Goal: Task Accomplishment & Management: Complete application form

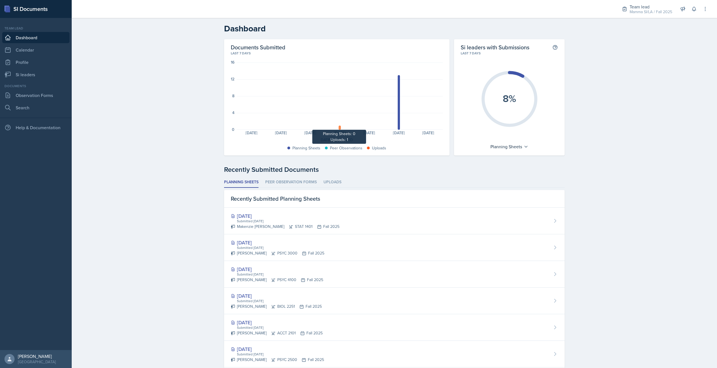
click at [339, 128] on div at bounding box center [340, 127] width 2 height 4
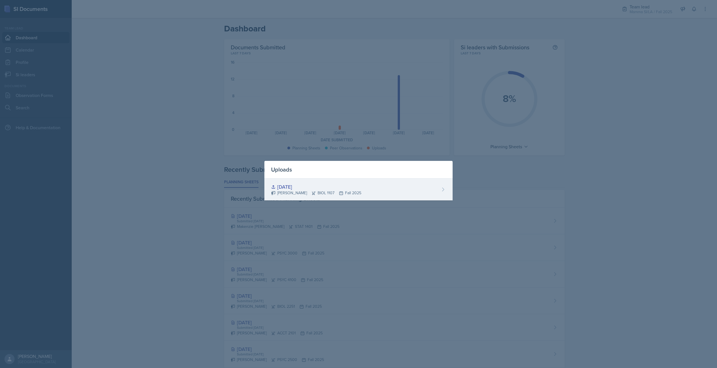
click at [296, 184] on div "[DATE]" at bounding box center [316, 187] width 90 height 8
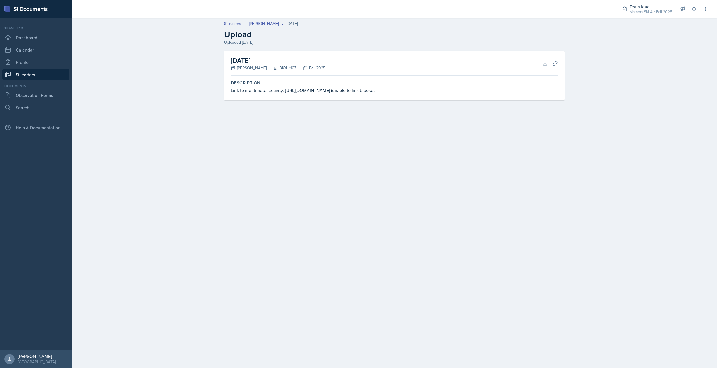
click at [39, 71] on link "Si leaders" at bounding box center [35, 74] width 67 height 11
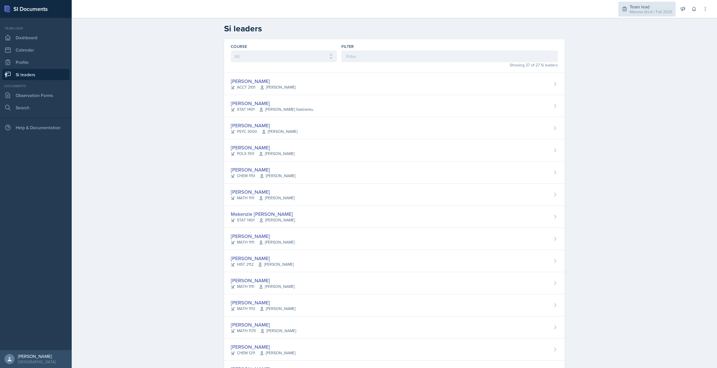
click at [637, 10] on div "Mamma SI/LA / Fall 2025" at bounding box center [651, 12] width 43 height 6
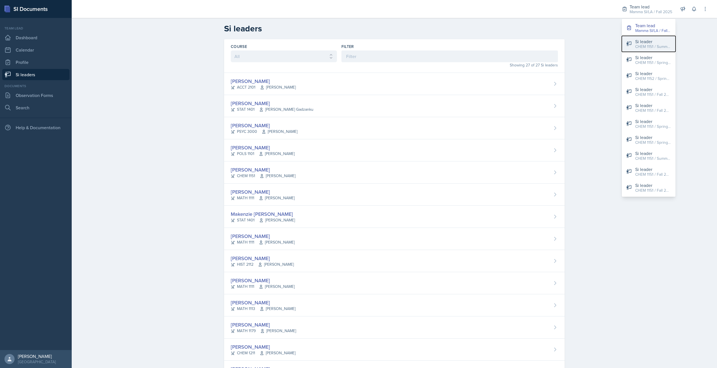
click at [660, 41] on div "Si leader" at bounding box center [653, 41] width 36 height 7
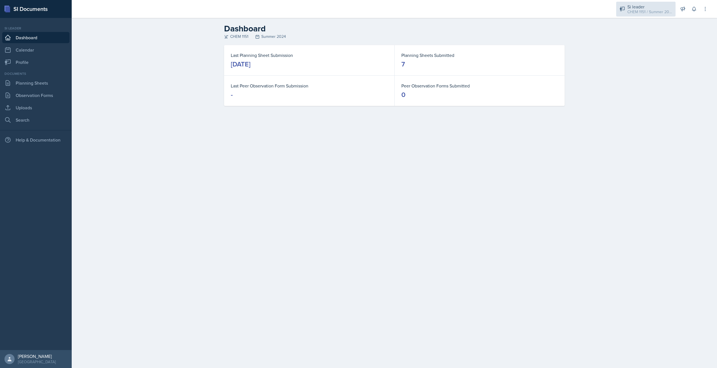
click at [638, 11] on div "CHEM 1151 / Summer 2024" at bounding box center [649, 12] width 45 height 6
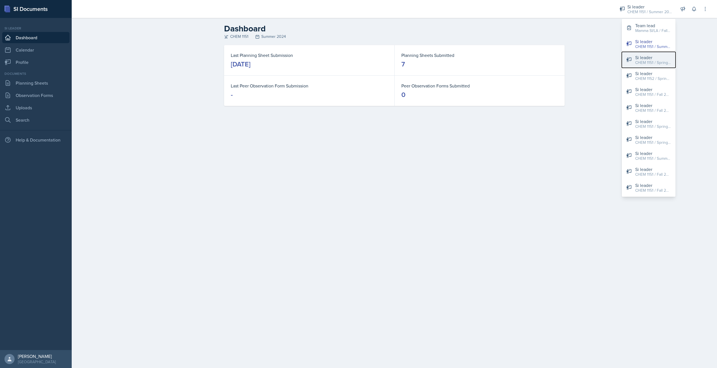
click at [650, 61] on div "CHEM 1151 / Spring 2024" at bounding box center [653, 63] width 36 height 6
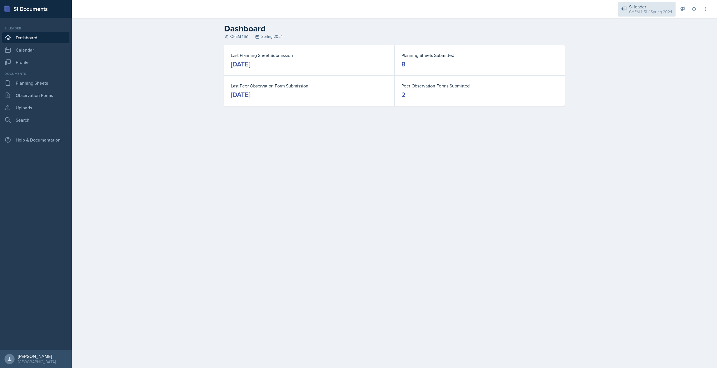
click at [648, 11] on div "CHEM 1151 / Spring 2024" at bounding box center [650, 12] width 43 height 6
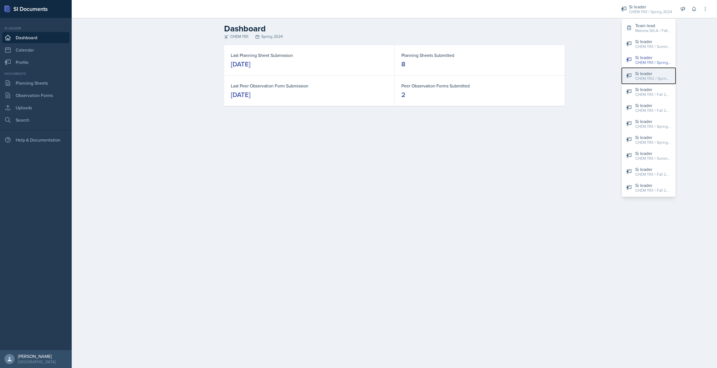
click at [658, 82] on button "Si leader CHEM 1152 / Spring 2025" at bounding box center [649, 76] width 54 height 16
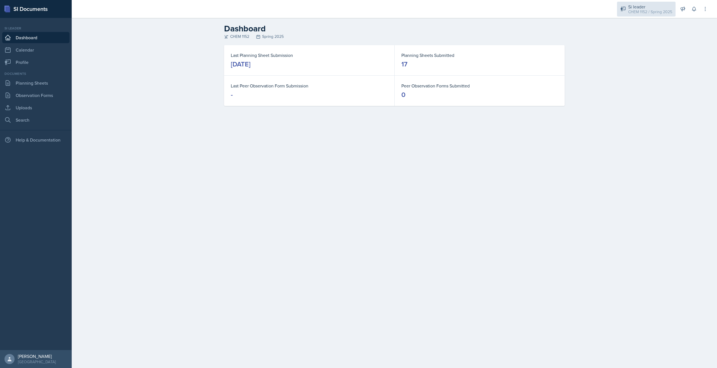
click at [636, 8] on div "Si leader" at bounding box center [650, 6] width 44 height 7
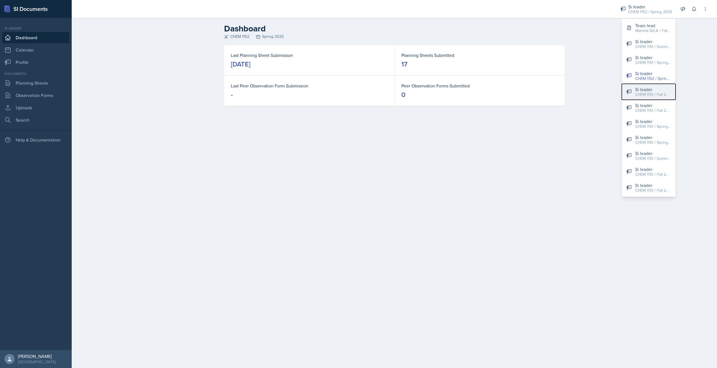
click at [656, 97] on button "Si leader CHEM 1151 / Fall 2022" at bounding box center [649, 92] width 54 height 16
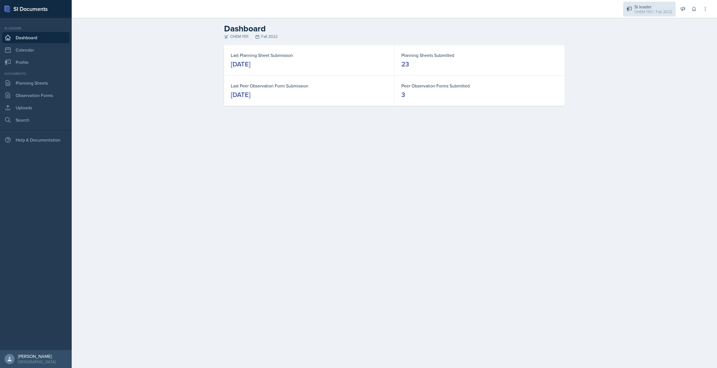
click at [651, 14] on div "CHEM 1151 / Fall 2022" at bounding box center [653, 12] width 38 height 6
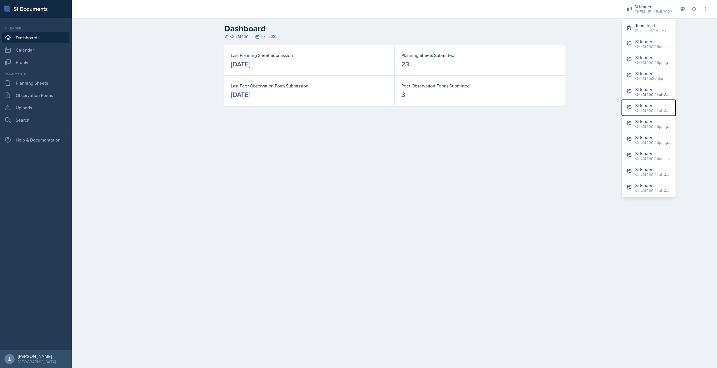
click at [660, 108] on div "CHEM 1151 / Fall 2025" at bounding box center [653, 111] width 36 height 6
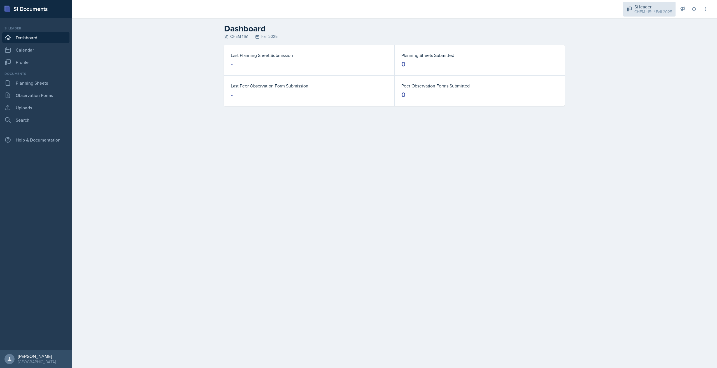
click at [650, 11] on div "CHEM 1151 / Fall 2025" at bounding box center [653, 12] width 38 height 6
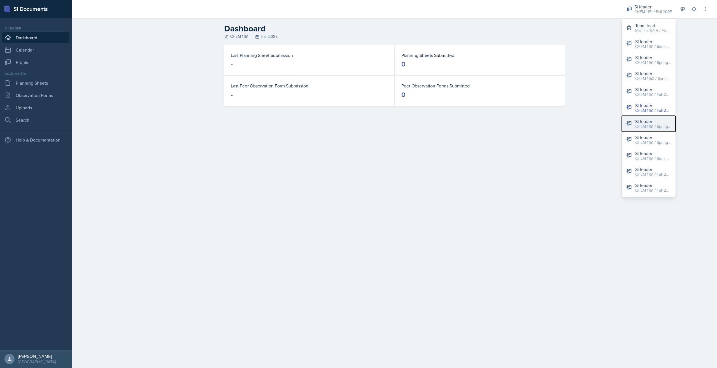
click at [657, 121] on div "Si leader" at bounding box center [653, 121] width 36 height 7
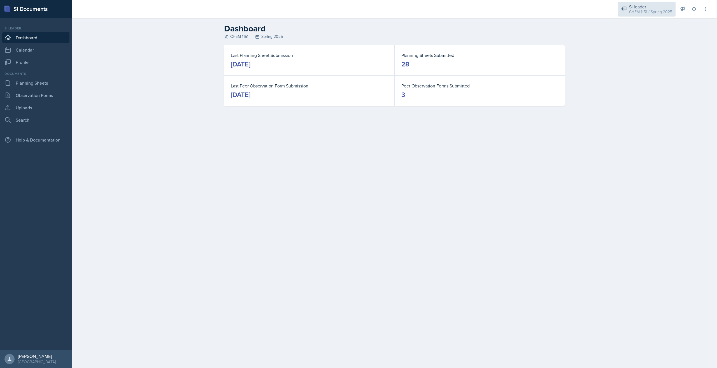
click at [653, 11] on div "CHEM 1151 / Spring 2025" at bounding box center [650, 12] width 43 height 6
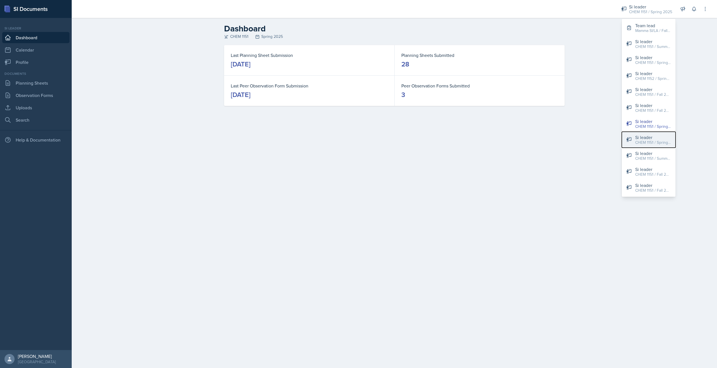
click at [668, 141] on div "CHEM 1151 / Spring 2023" at bounding box center [653, 142] width 36 height 6
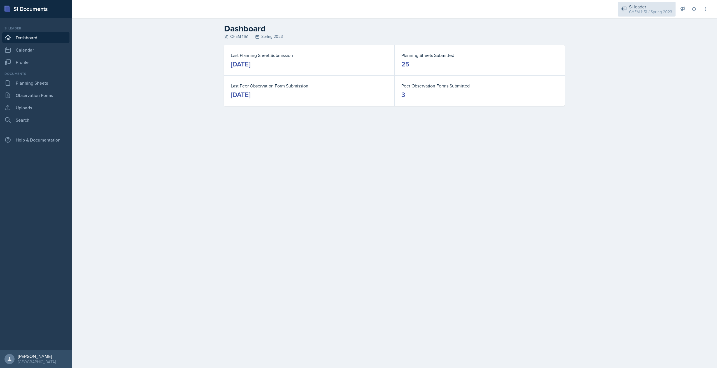
click at [650, 11] on div "CHEM 1151 / Spring 2023" at bounding box center [650, 12] width 43 height 6
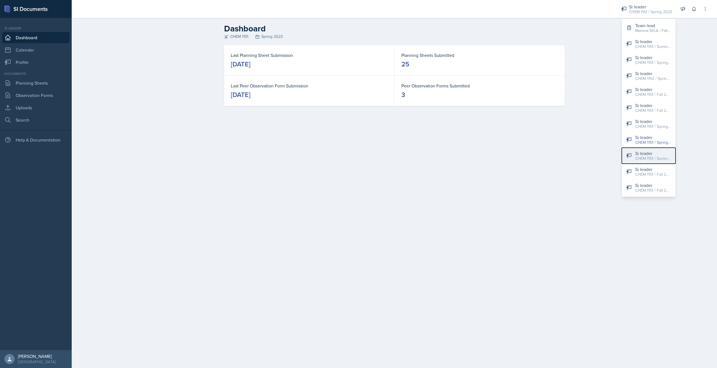
click at [654, 163] on button "Si leader CHEM 1151 / Summer 2023" at bounding box center [649, 156] width 54 height 16
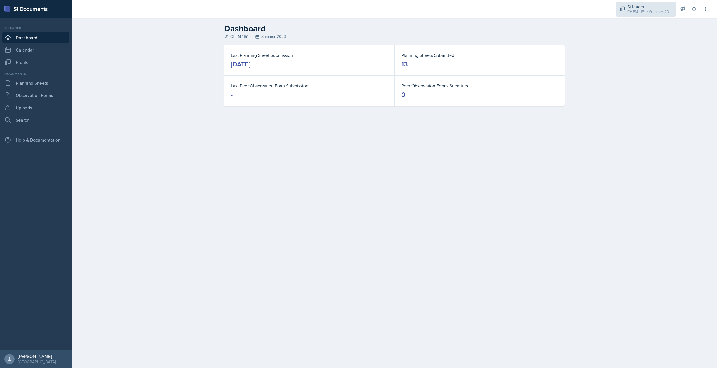
click at [658, 15] on div "Si leader CHEM 1151 / Summer 2023" at bounding box center [645, 9] width 59 height 15
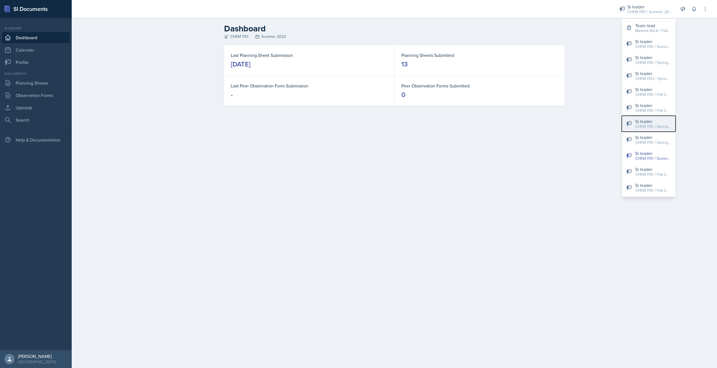
click at [663, 127] on div "CHEM 1151 / Spring 2025" at bounding box center [653, 127] width 36 height 6
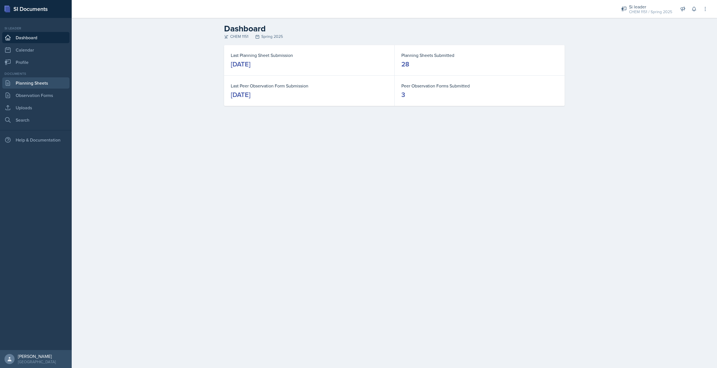
click at [34, 87] on link "Planning Sheets" at bounding box center [35, 82] width 67 height 11
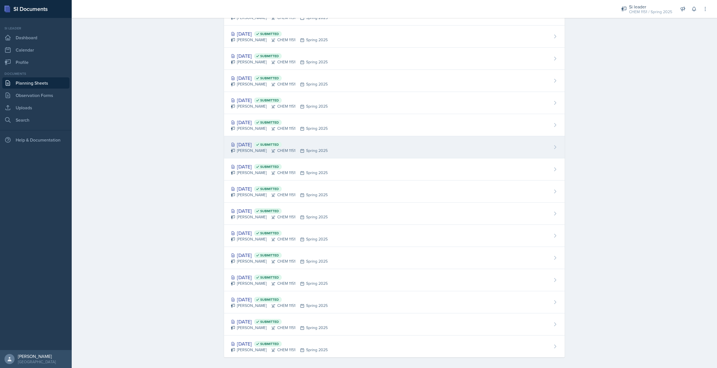
scroll to position [322, 0]
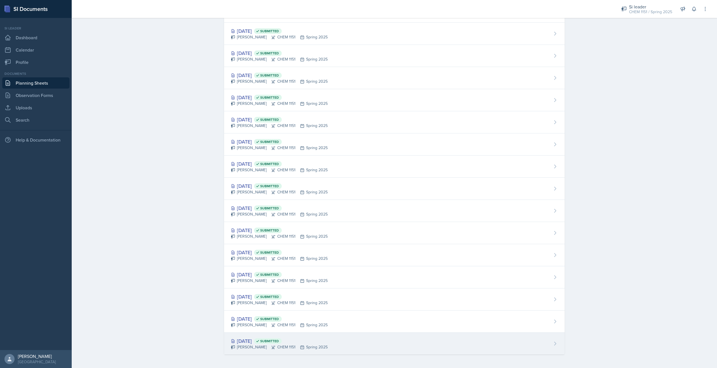
click at [423, 345] on div "[DATE] Submitted [PERSON_NAME] CHEM 1151 Spring 2025" at bounding box center [394, 343] width 341 height 22
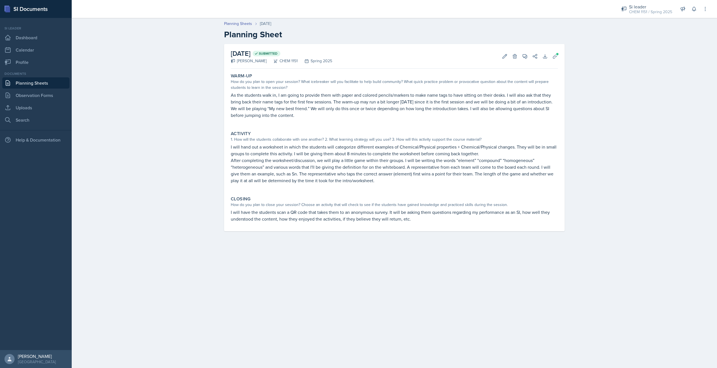
click at [298, 116] on p "As the students walk in, I am going to provide them with paper and colored penc…" at bounding box center [394, 105] width 327 height 27
click at [287, 115] on p "As the students walk in, I am going to provide them with paper and colored penc…" at bounding box center [394, 105] width 327 height 27
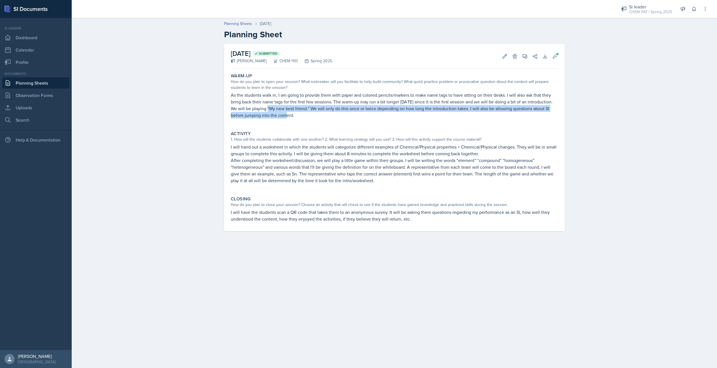
drag, startPoint x: 270, startPoint y: 110, endPoint x: 292, endPoint y: 112, distance: 21.9
click at [289, 112] on p "As the students walk in, I am going to provide them with paper and colored penc…" at bounding box center [394, 105] width 327 height 27
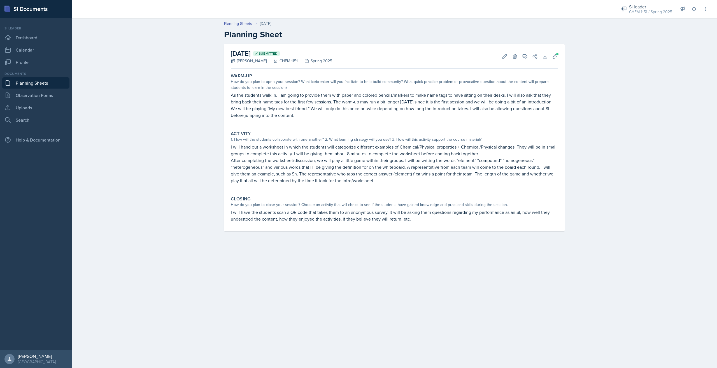
click at [292, 112] on p "As the students walk in, I am going to provide them with paper and colored penc…" at bounding box center [394, 105] width 327 height 27
drag, startPoint x: 290, startPoint y: 106, endPoint x: 308, endPoint y: 107, distance: 18.0
click at [307, 107] on p "As the students walk in, I am going to provide them with paper and colored penc…" at bounding box center [394, 105] width 327 height 27
click at [313, 107] on p "As the students walk in, I am going to provide them with paper and colored penc…" at bounding box center [394, 105] width 327 height 27
drag, startPoint x: 302, startPoint y: 103, endPoint x: 341, endPoint y: 105, distance: 38.7
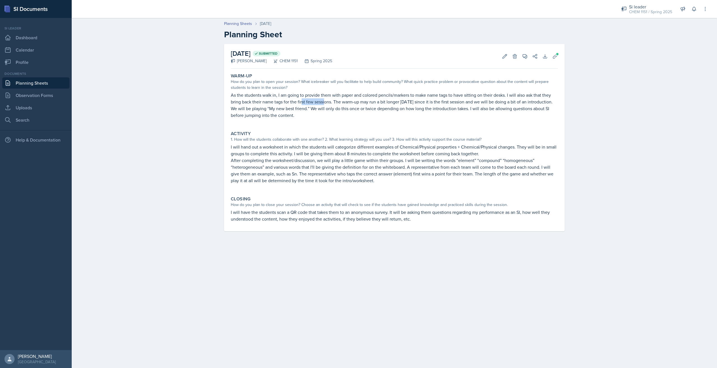
click at [331, 105] on p "As the students walk in, I am going to provide them with paper and colored penc…" at bounding box center [394, 105] width 327 height 27
click at [347, 105] on p "As the students walk in, I am going to provide them with paper and colored penc…" at bounding box center [394, 105] width 327 height 27
drag, startPoint x: 374, startPoint y: 103, endPoint x: 393, endPoint y: 104, distance: 19.1
click at [391, 104] on p "As the students walk in, I am going to provide them with paper and colored penc…" at bounding box center [394, 105] width 327 height 27
click at [393, 104] on p "As the students walk in, I am going to provide them with paper and colored penc…" at bounding box center [394, 105] width 327 height 27
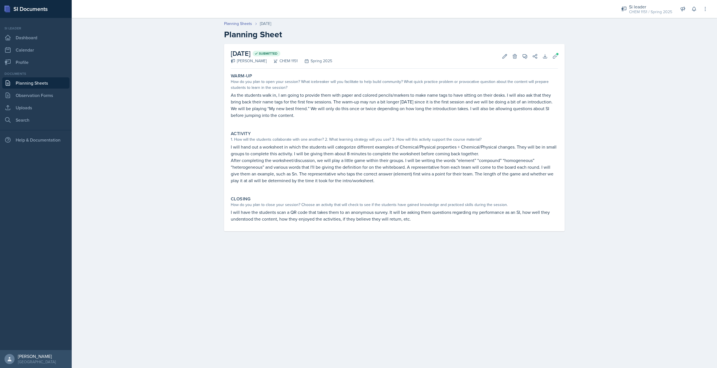
click at [298, 111] on p "As the students walk in, I am going to provide them with paper and colored penc…" at bounding box center [394, 105] width 327 height 27
click at [301, 110] on p "As the students walk in, I am going to provide them with paper and colored penc…" at bounding box center [394, 105] width 327 height 27
click at [318, 110] on p "As the students walk in, I am going to provide them with paper and colored penc…" at bounding box center [394, 105] width 327 height 27
click at [350, 109] on p "As the students walk in, I am going to provide them with paper and colored penc…" at bounding box center [394, 105] width 327 height 27
click at [356, 109] on p "As the students walk in, I am going to provide them with paper and colored penc…" at bounding box center [394, 105] width 327 height 27
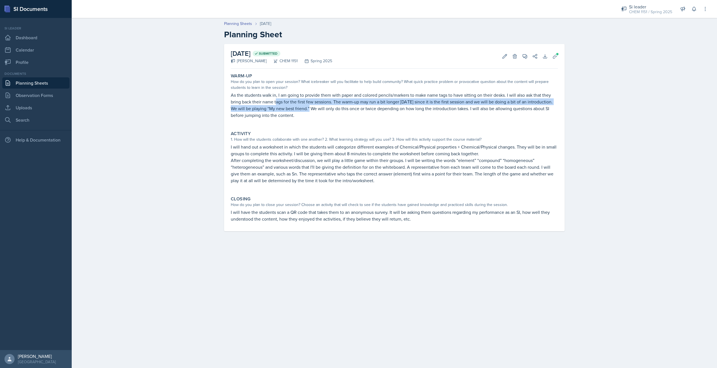
drag, startPoint x: 293, startPoint y: 104, endPoint x: 310, endPoint y: 105, distance: 17.1
click at [310, 105] on p "As the students walk in, I am going to provide them with paper and colored penc…" at bounding box center [394, 105] width 327 height 27
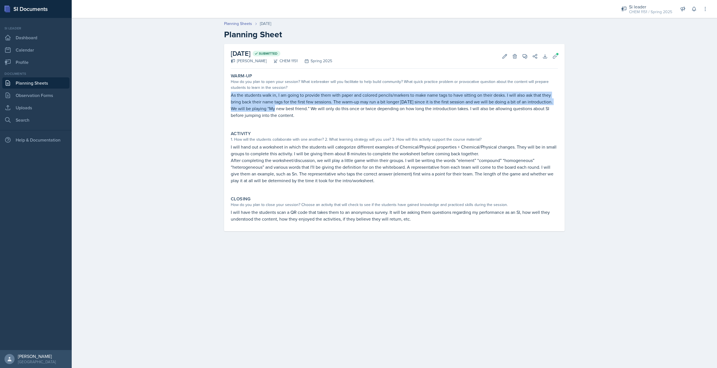
drag, startPoint x: 227, startPoint y: 94, endPoint x: 276, endPoint y: 105, distance: 50.3
click at [276, 105] on div "[DATE] Submitted [PERSON_NAME] CHEM 1151 Spring 2025 Edit Delete View Comments …" at bounding box center [394, 137] width 341 height 187
click at [276, 105] on p "As the students walk in, I am going to provide them with paper and colored penc…" at bounding box center [394, 105] width 327 height 27
drag, startPoint x: 231, startPoint y: 96, endPoint x: 283, endPoint y: 106, distance: 52.5
click at [283, 106] on p "As the students walk in, I am going to provide them with paper and colored penc…" at bounding box center [394, 105] width 327 height 27
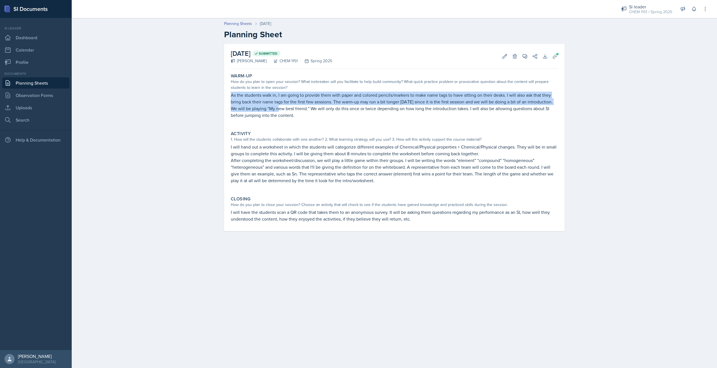
click at [283, 106] on p "As the students walk in, I am going to provide them with paper and colored penc…" at bounding box center [394, 105] width 327 height 27
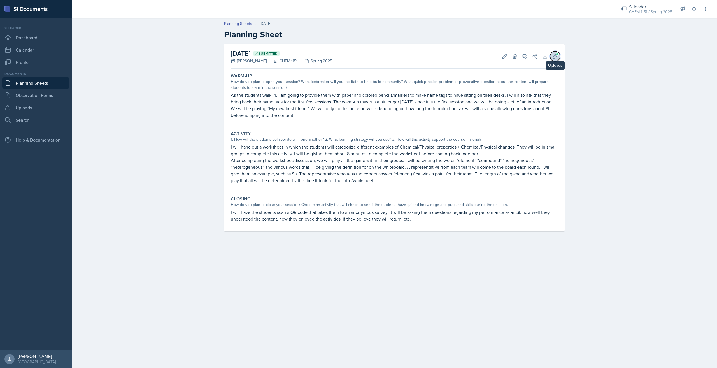
click at [558, 54] on span at bounding box center [557, 53] width 3 height 3
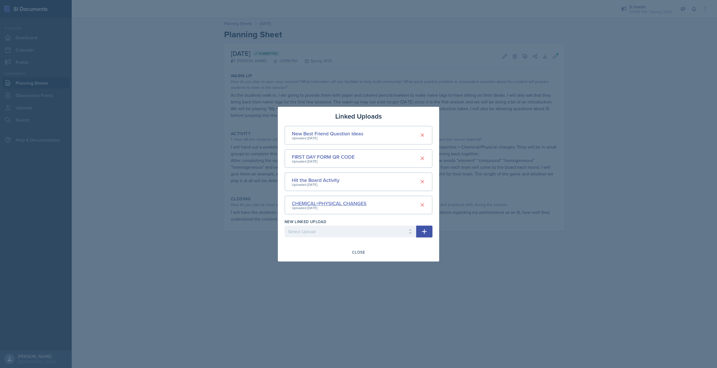
click at [350, 205] on div "CHEMICAL+PHYSICAL CHANGES" at bounding box center [329, 203] width 75 height 8
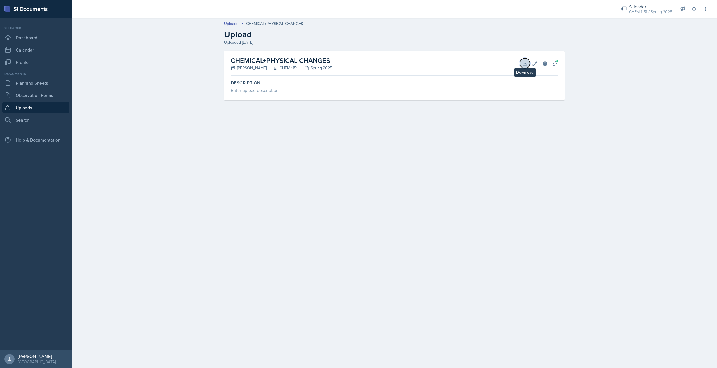
click at [523, 63] on icon at bounding box center [525, 63] width 6 height 6
click at [27, 109] on link "Uploads" at bounding box center [35, 107] width 67 height 11
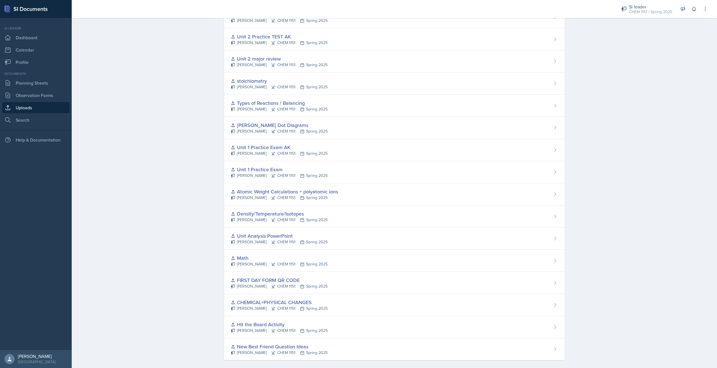
scroll to position [322, 0]
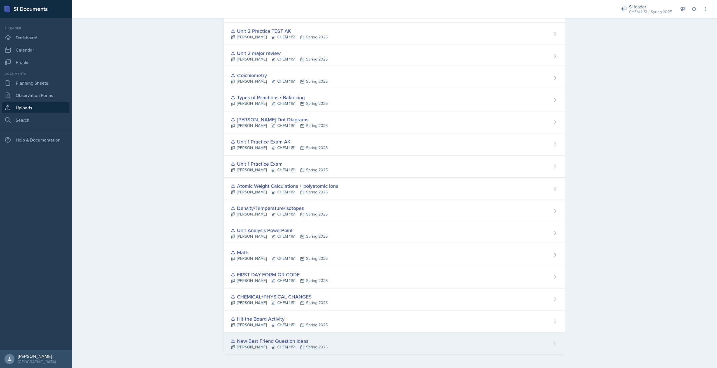
click at [363, 349] on div "New Best Friend Question Ideas [PERSON_NAME] CHEM 1151 Spring 2025" at bounding box center [394, 343] width 341 height 22
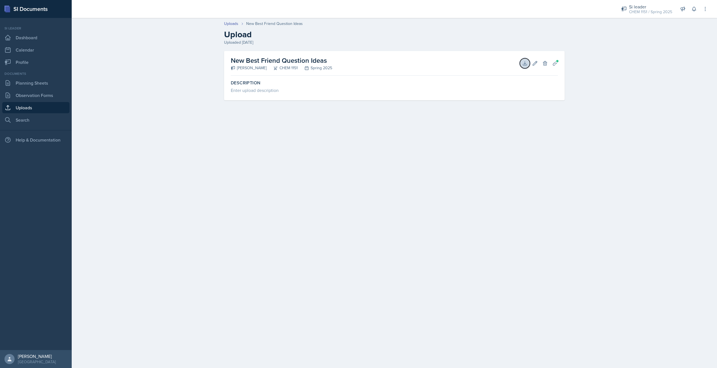
click at [523, 63] on icon at bounding box center [525, 63] width 6 height 6
click at [38, 104] on link "Uploads" at bounding box center [35, 107] width 67 height 11
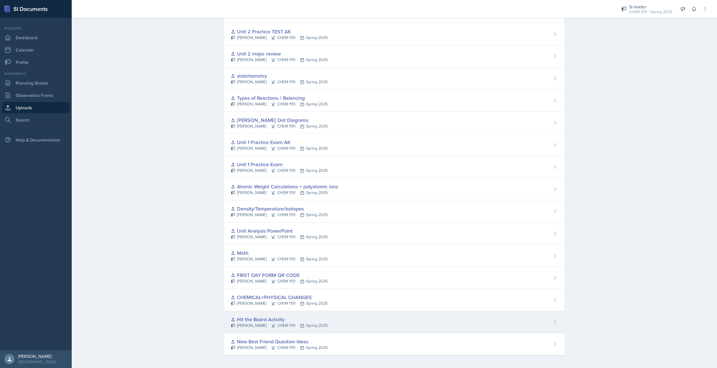
scroll to position [322, 0]
click at [380, 327] on div "Hit the Board Activity [PERSON_NAME] CHEM 1151 Spring 2025" at bounding box center [394, 321] width 341 height 22
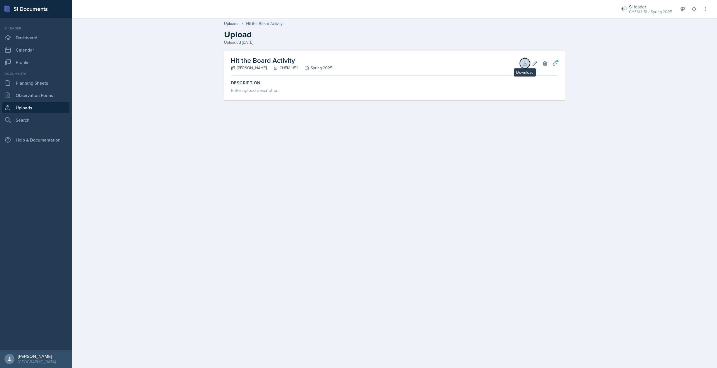
click at [526, 62] on icon at bounding box center [525, 63] width 6 height 6
click at [54, 111] on link "Uploads" at bounding box center [35, 107] width 67 height 11
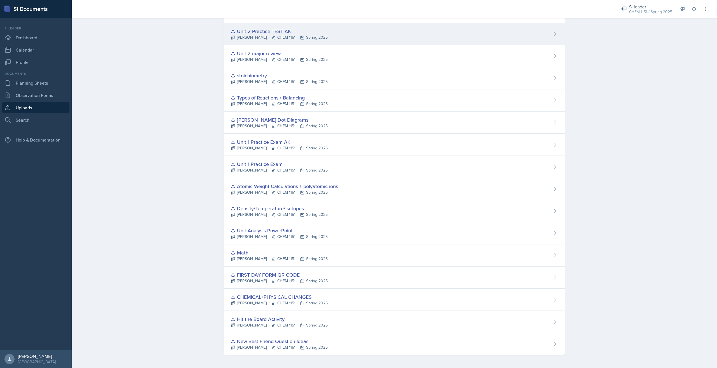
scroll to position [322, 0]
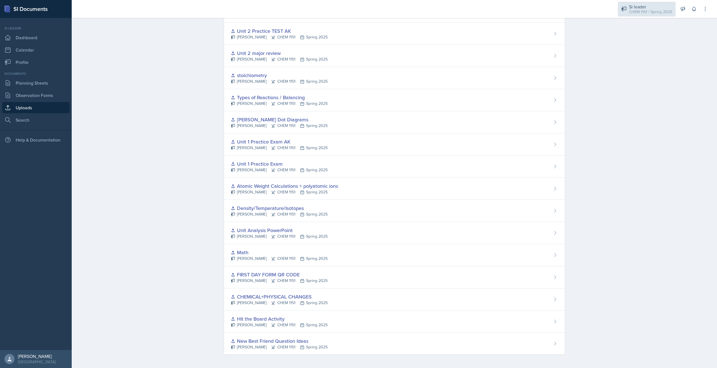
click at [638, 10] on div "CHEM 1151 / Spring 2025" at bounding box center [650, 12] width 43 height 6
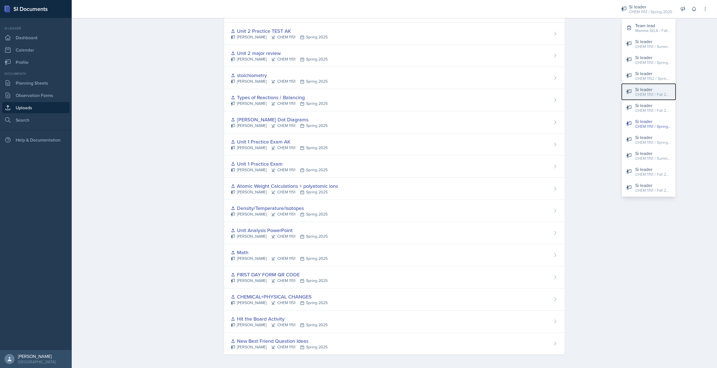
click at [665, 97] on button "Si leader CHEM 1151 / Fall 2022" at bounding box center [649, 92] width 54 height 16
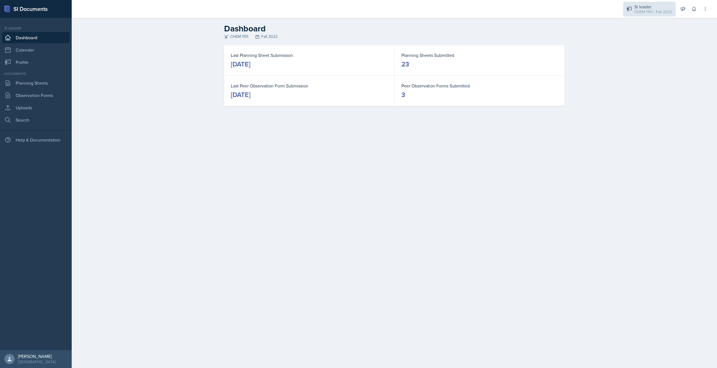
click at [654, 11] on div "CHEM 1151 / Fall 2022" at bounding box center [653, 12] width 38 height 6
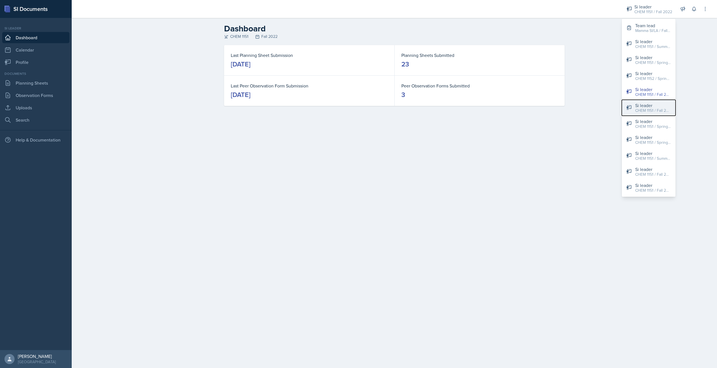
click at [660, 107] on div "Si leader" at bounding box center [653, 105] width 36 height 7
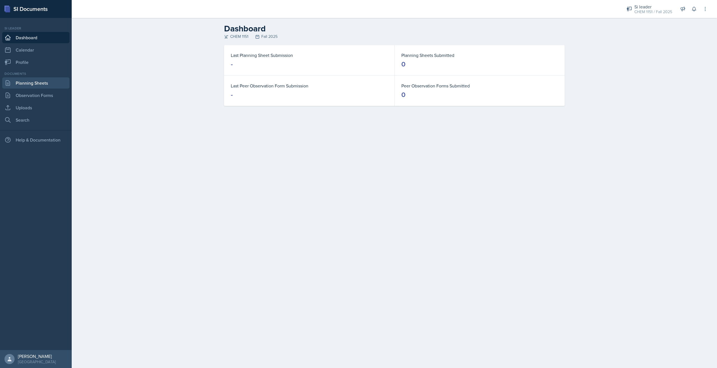
click at [31, 81] on link "Planning Sheets" at bounding box center [35, 82] width 67 height 11
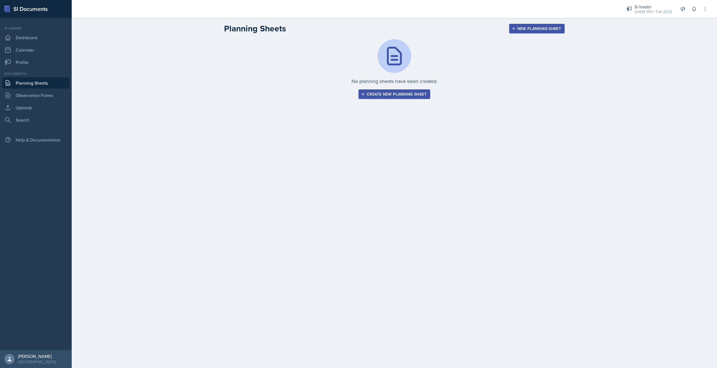
click at [413, 98] on button "Create new planning sheet" at bounding box center [394, 94] width 72 height 10
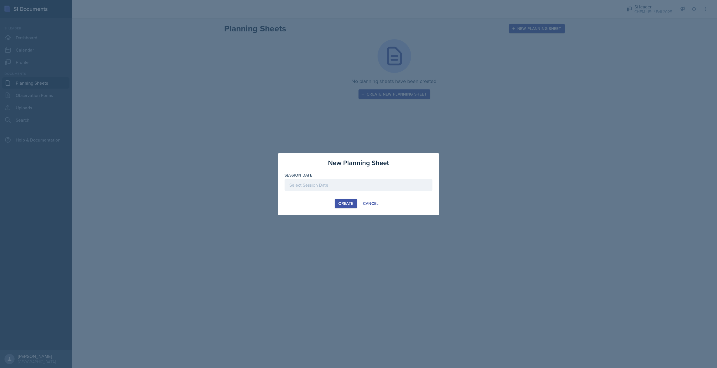
click at [354, 187] on div at bounding box center [359, 185] width 148 height 12
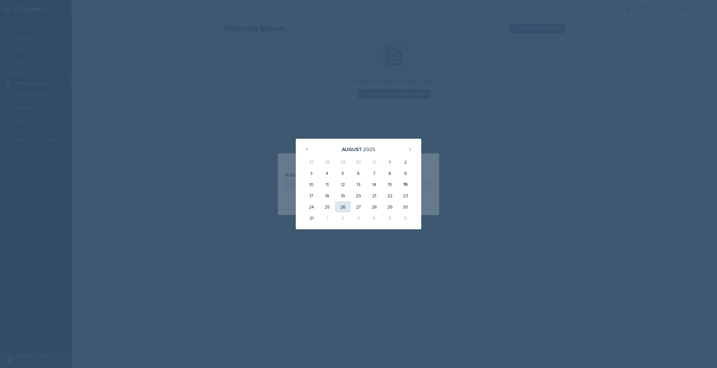
click at [340, 208] on div "26" at bounding box center [343, 206] width 16 height 11
type input "[DATE]"
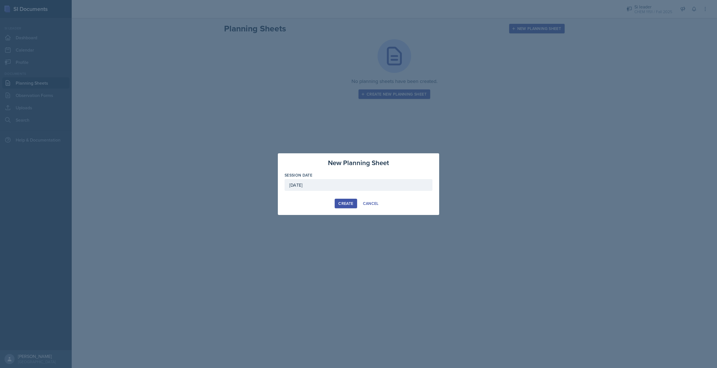
click at [345, 206] on button "Create" at bounding box center [346, 204] width 22 height 10
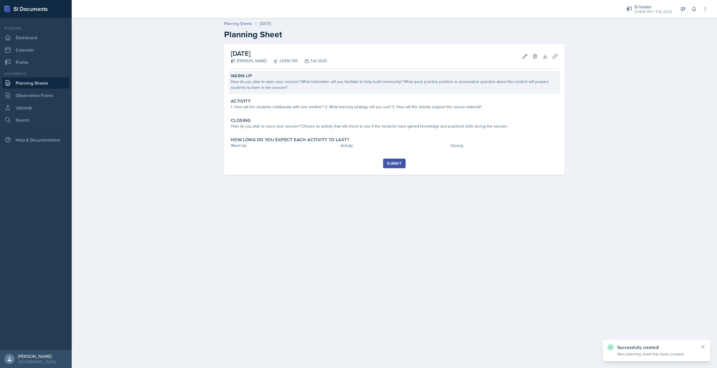
click at [256, 90] on div "How do you plan to open your session? What icebreaker will you facilitate to he…" at bounding box center [394, 85] width 327 height 12
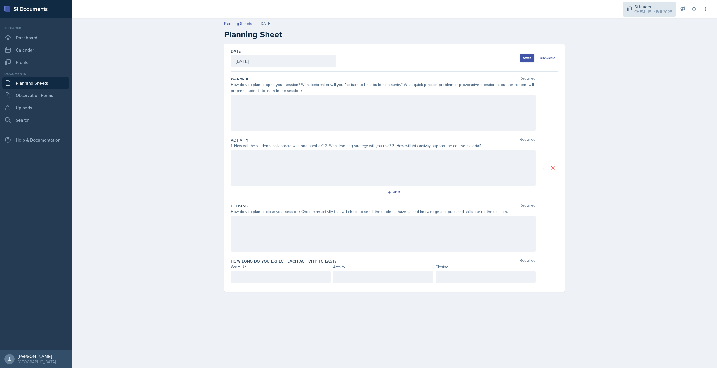
click at [671, 12] on div "CHEM 1151 / Fall 2025" at bounding box center [653, 12] width 38 height 6
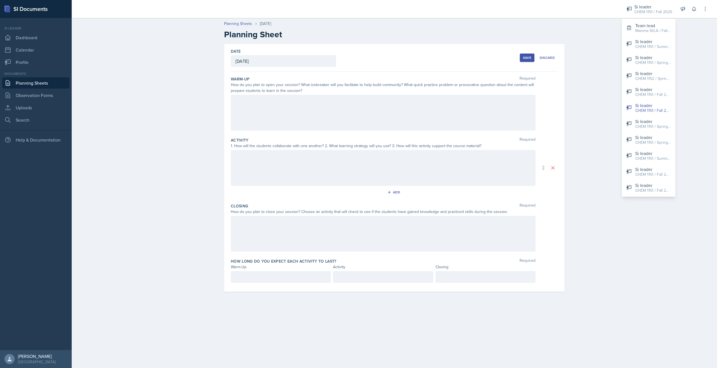
click at [699, 32] on header "Planning Sheets [DATE] Planning Sheet" at bounding box center [394, 30] width 645 height 30
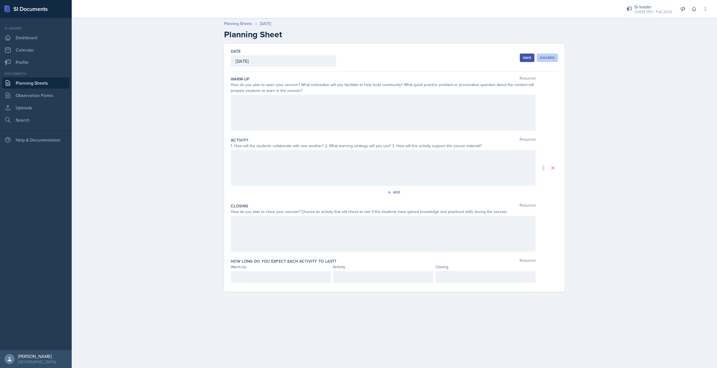
click at [553, 60] on div "Discard" at bounding box center [547, 57] width 15 height 4
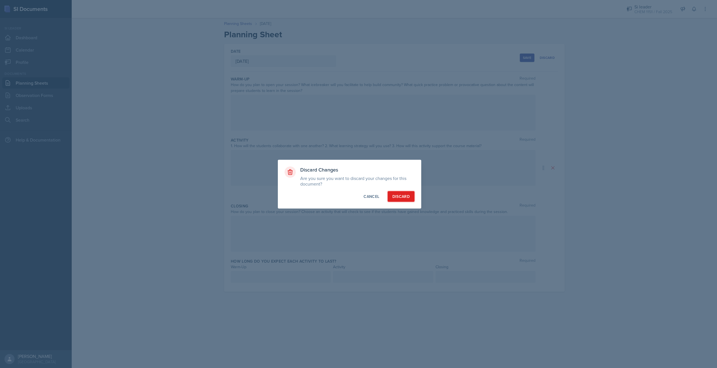
click at [412, 193] on button "Discard" at bounding box center [401, 196] width 27 height 11
